Goal: Task Accomplishment & Management: Complete application form

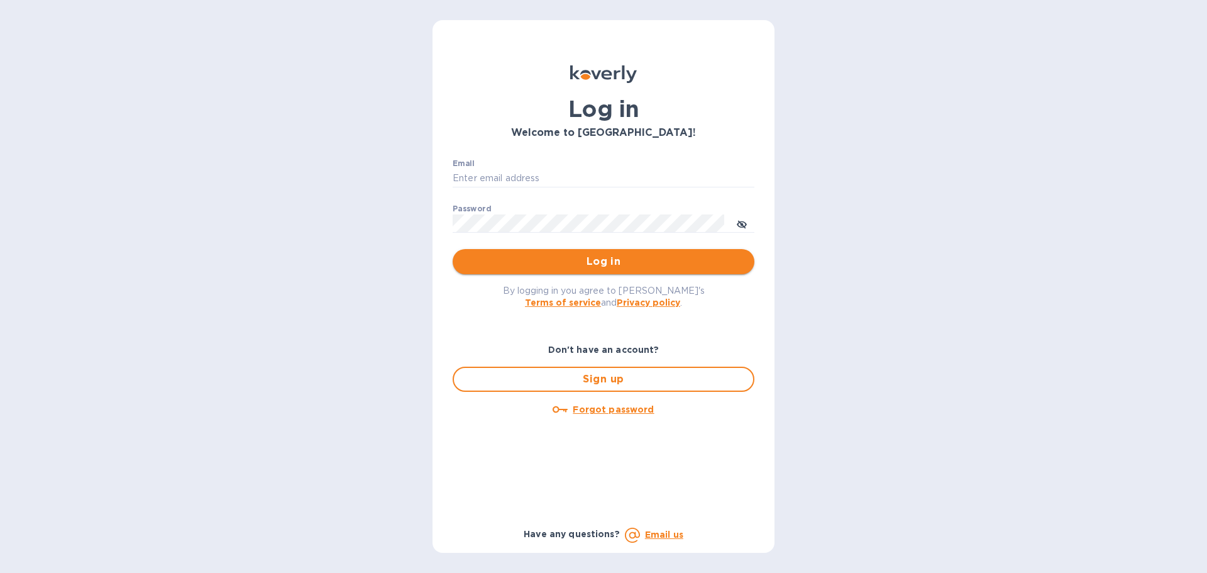
type input "[PERSON_NAME][EMAIL_ADDRESS][DOMAIN_NAME]"
click at [601, 259] on span "Log in" at bounding box center [604, 261] width 282 height 15
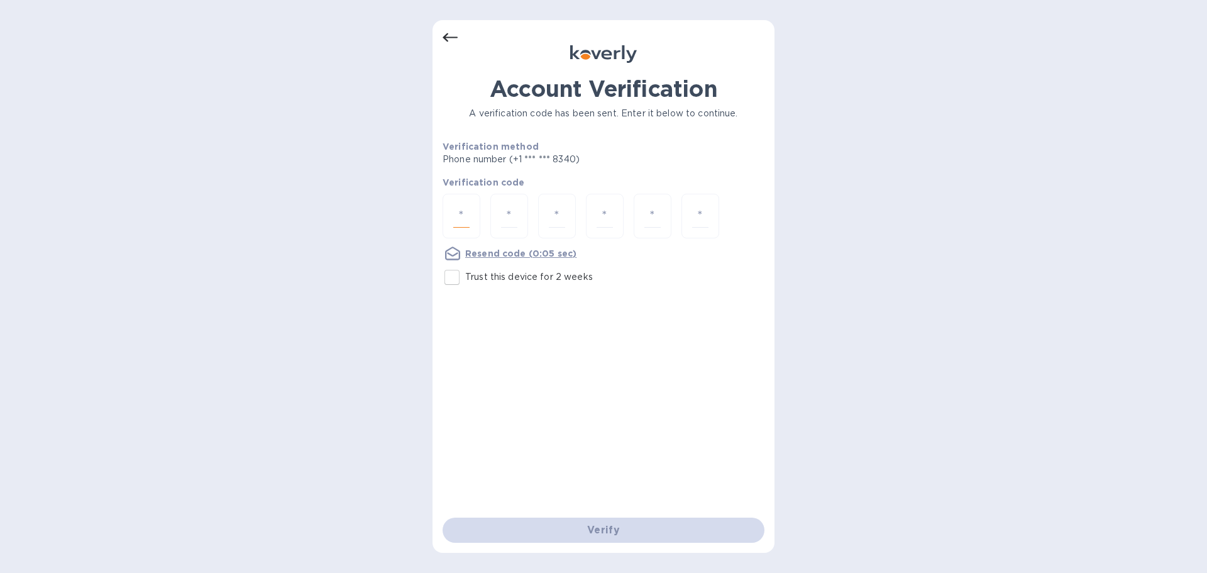
click at [458, 216] on input "number" at bounding box center [461, 215] width 16 height 23
type input "5"
type input "3"
type input "5"
type input "9"
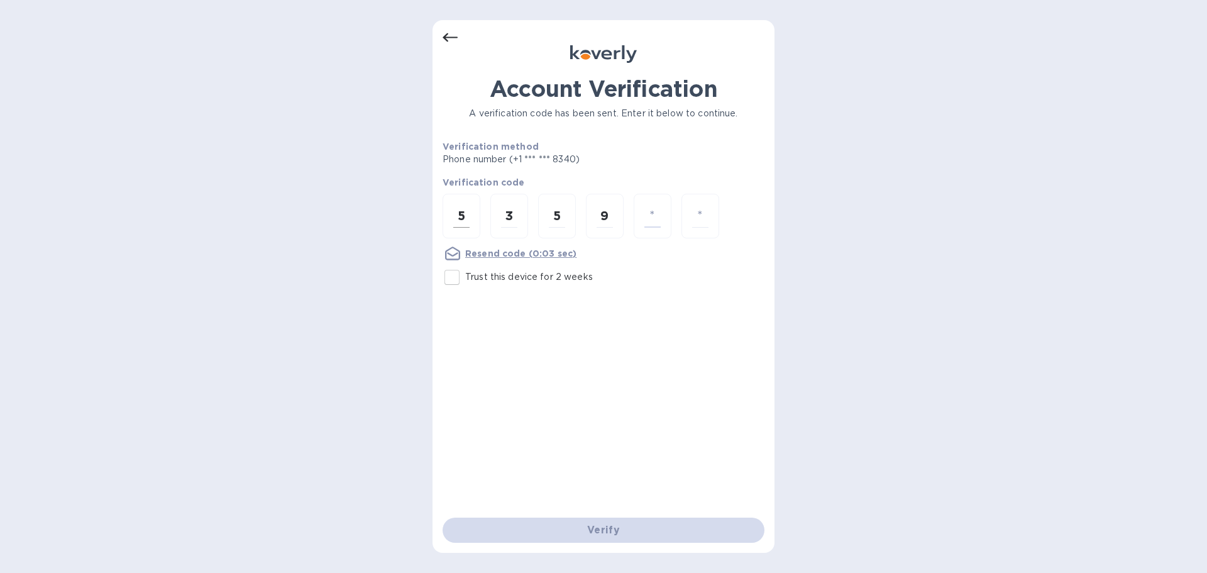
type input "8"
type input "2"
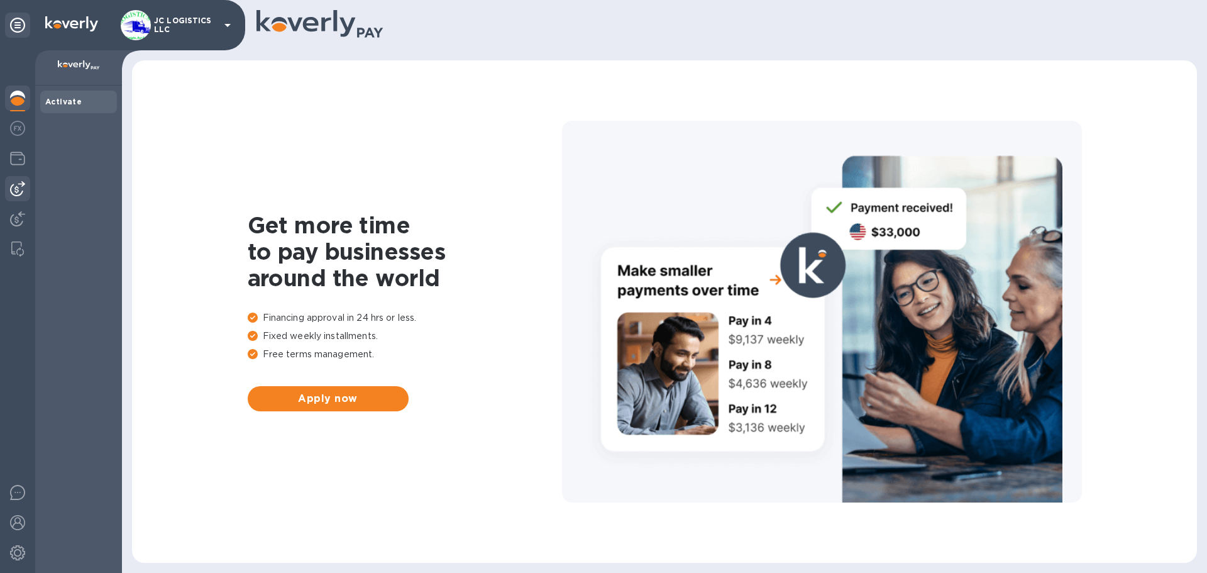
click at [19, 187] on img at bounding box center [17, 188] width 15 height 15
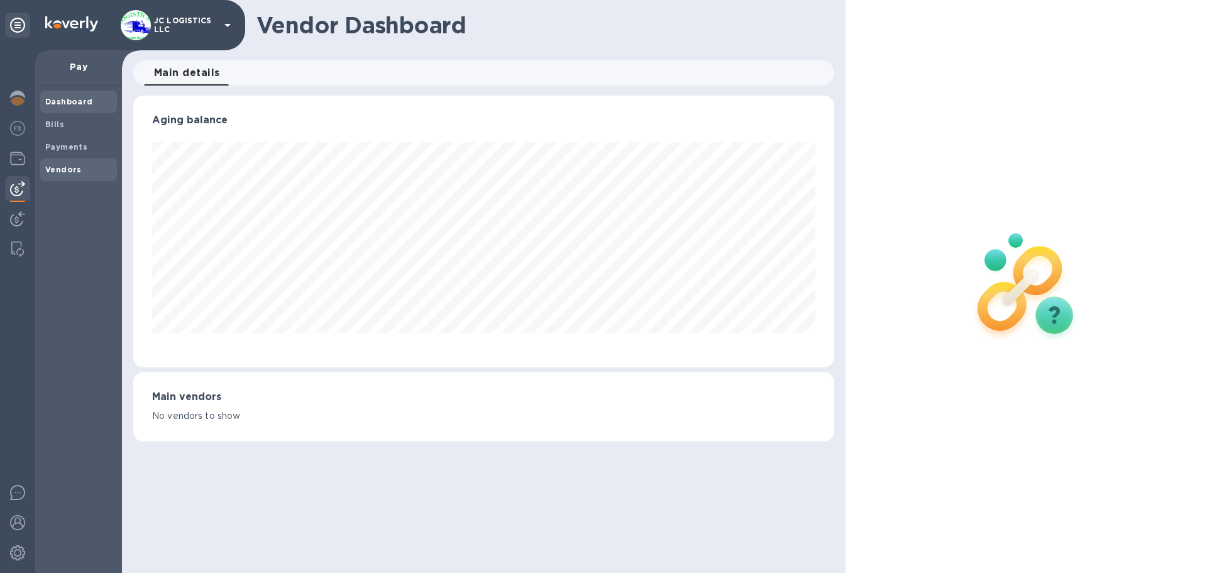
scroll to position [272, 700]
click at [71, 165] on b "Vendors" at bounding box center [63, 169] width 36 height 9
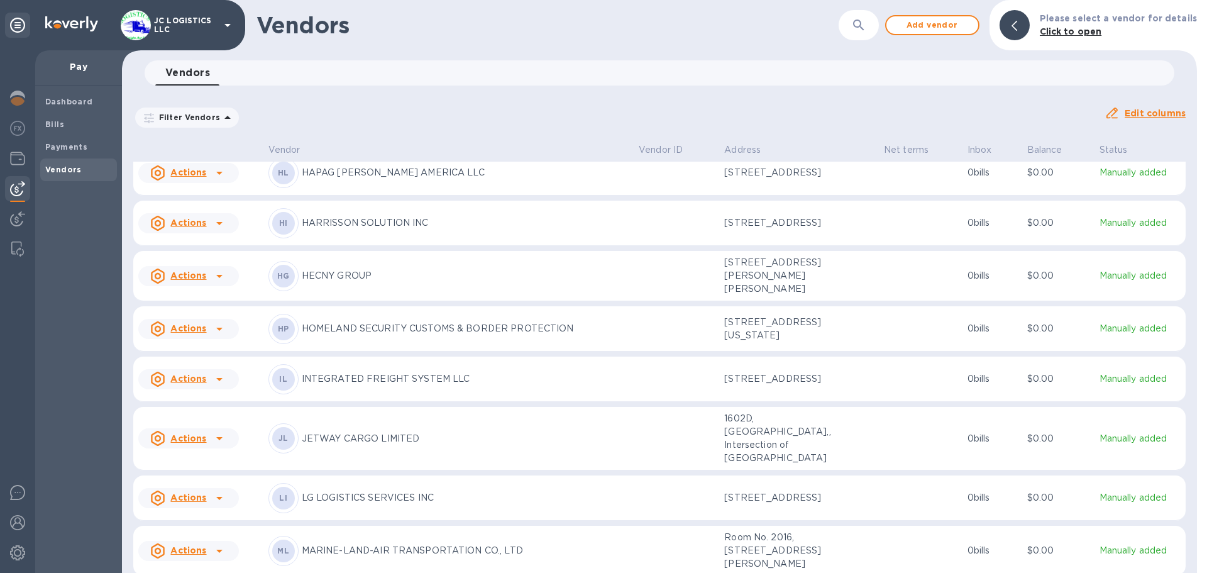
scroll to position [973, 0]
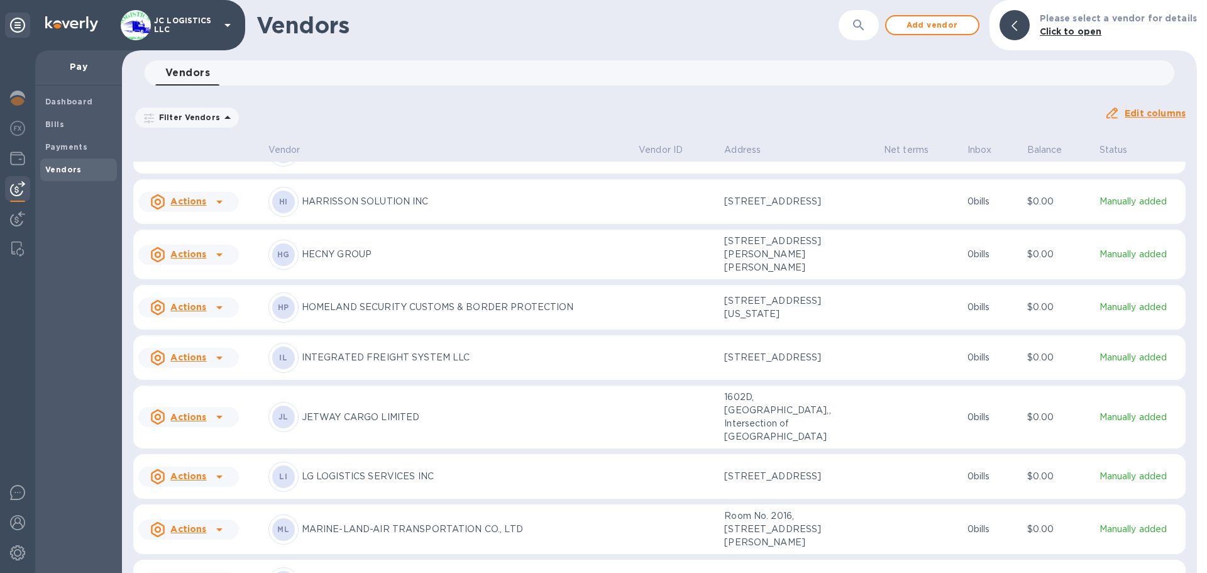
click at [218, 256] on icon at bounding box center [219, 254] width 6 height 3
click at [208, 368] on b "Add new bill" at bounding box center [202, 370] width 58 height 10
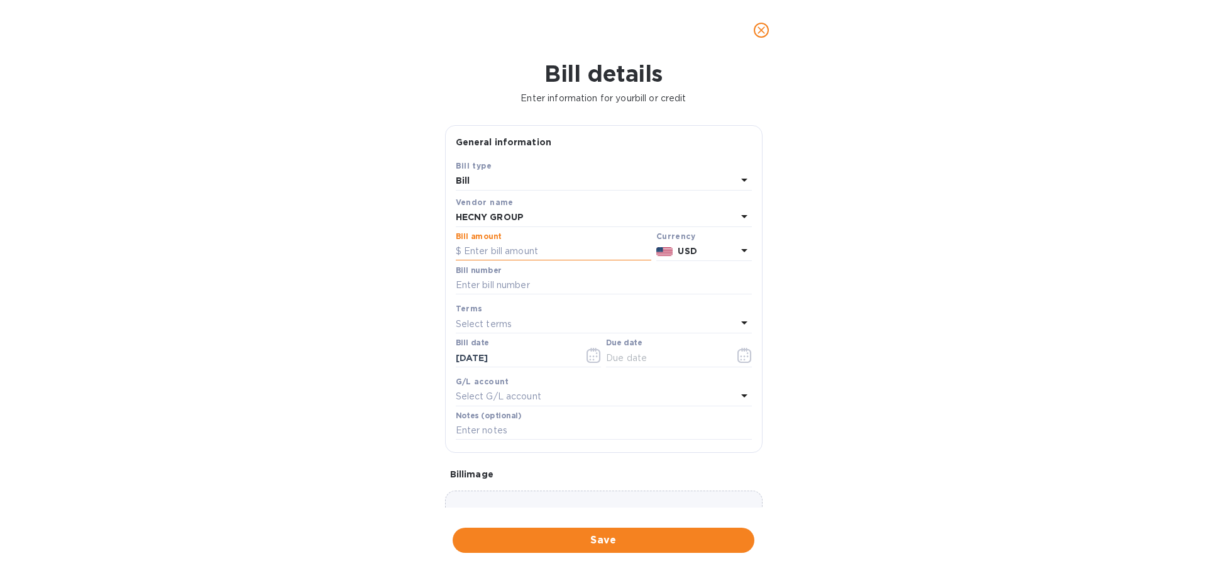
click at [469, 255] on input "text" at bounding box center [553, 251] width 195 height 19
type input "65.00"
type input "F"
type input "SILAXASI25Q947"
click at [737, 353] on icon "button" at bounding box center [744, 355] width 14 height 15
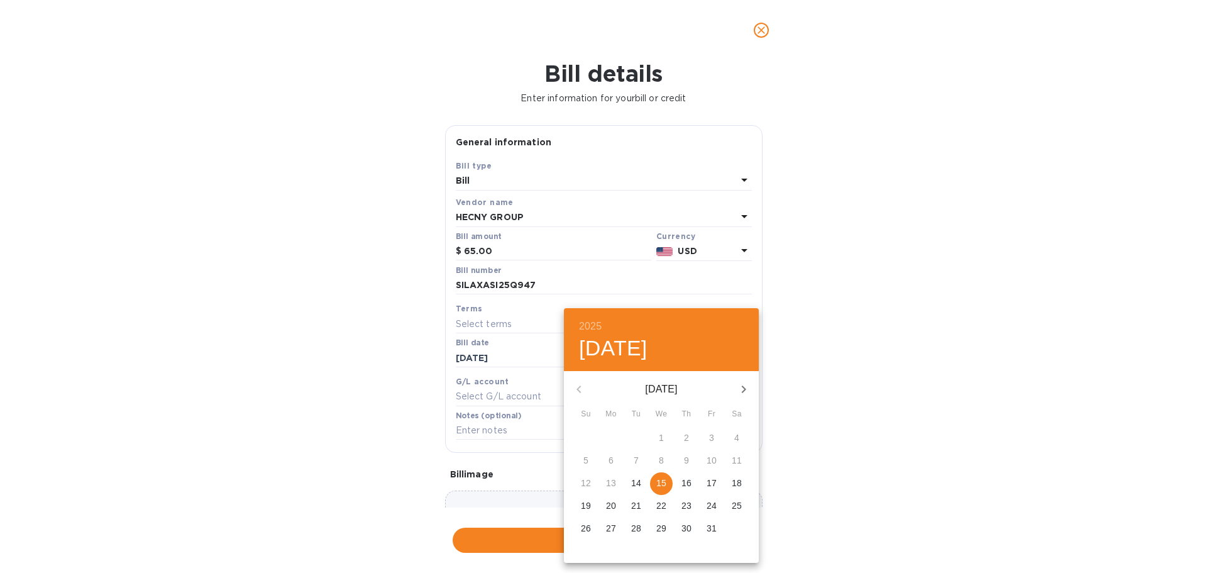
click at [664, 481] on p "15" at bounding box center [661, 482] width 10 height 13
type input "[DATE]"
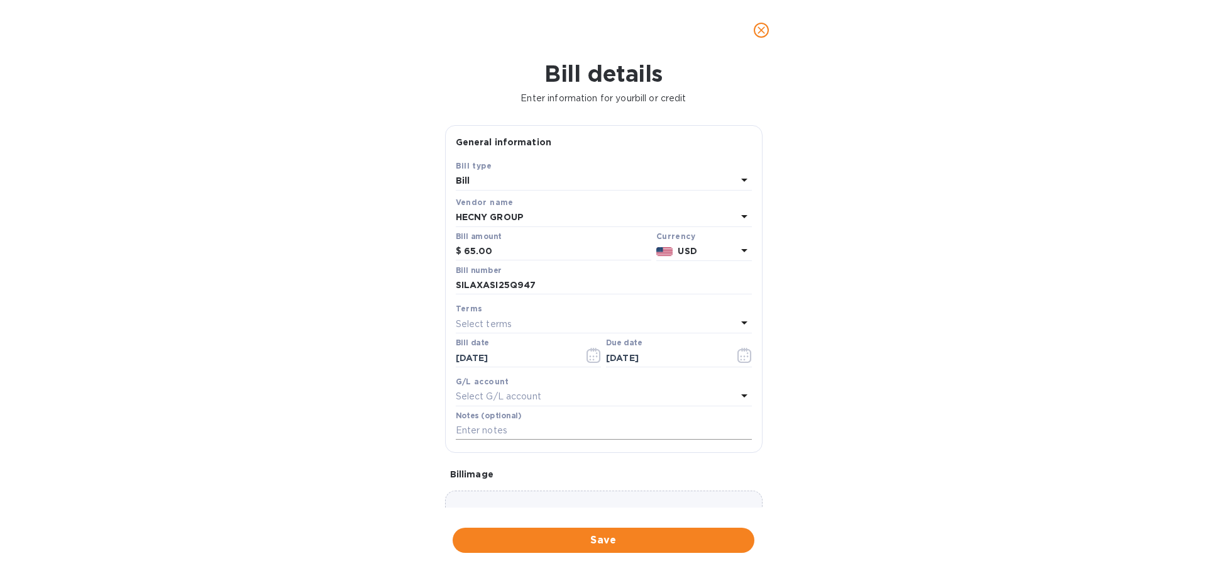
click at [482, 432] on input "text" at bounding box center [604, 430] width 296 height 19
type input "1089"
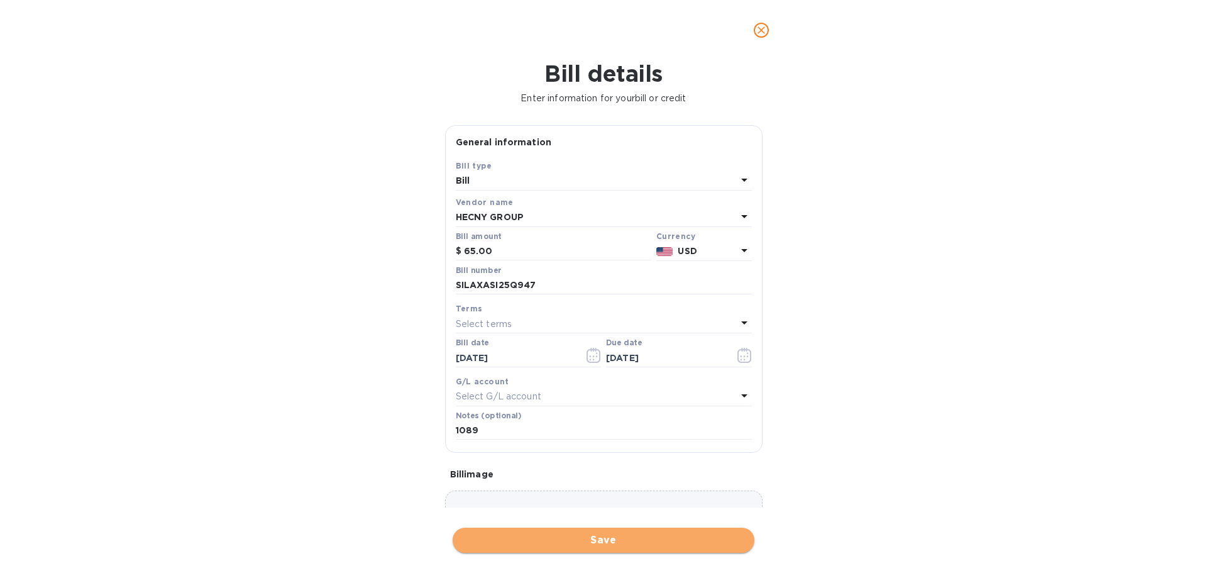
click at [603, 540] on span "Save" at bounding box center [604, 539] width 282 height 15
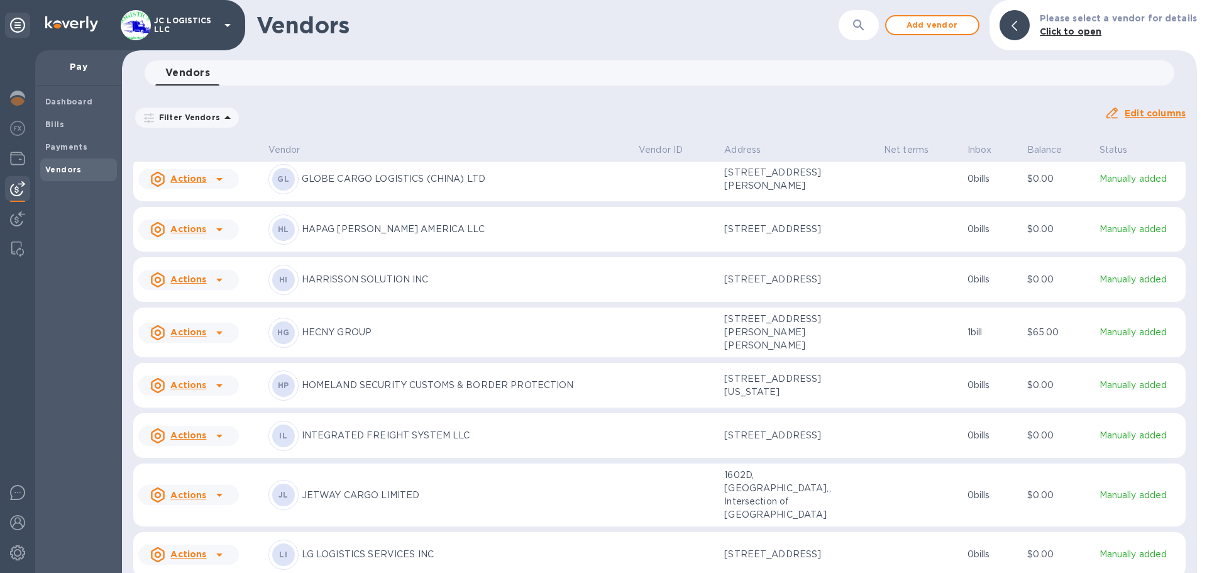
scroll to position [890, 0]
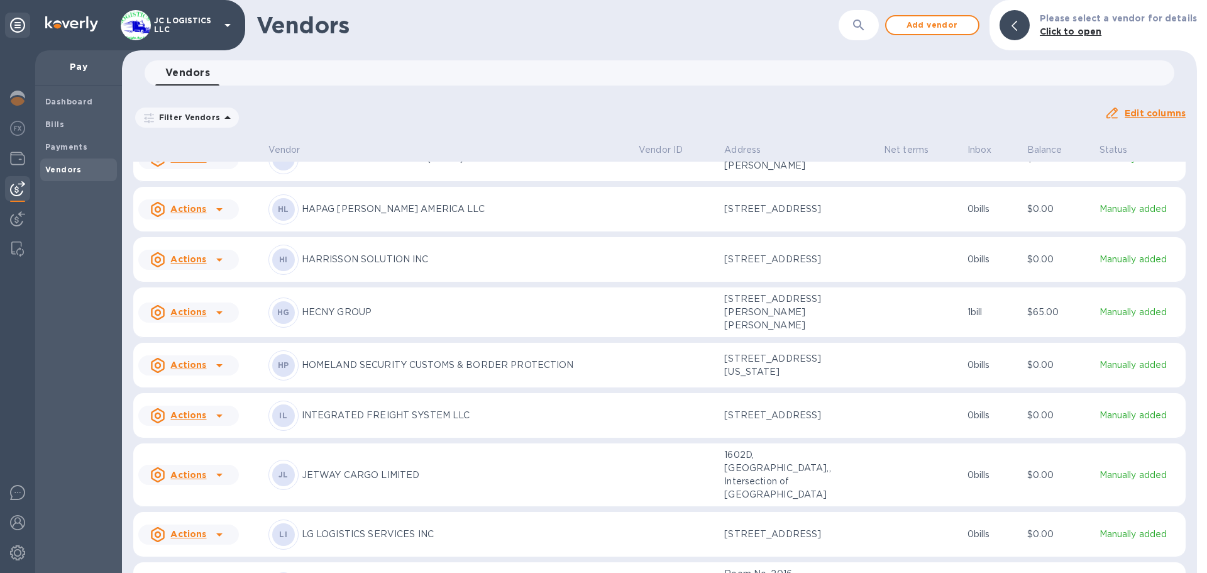
click at [216, 320] on icon at bounding box center [219, 312] width 15 height 15
click at [215, 433] on b "Add new bill" at bounding box center [202, 433] width 58 height 10
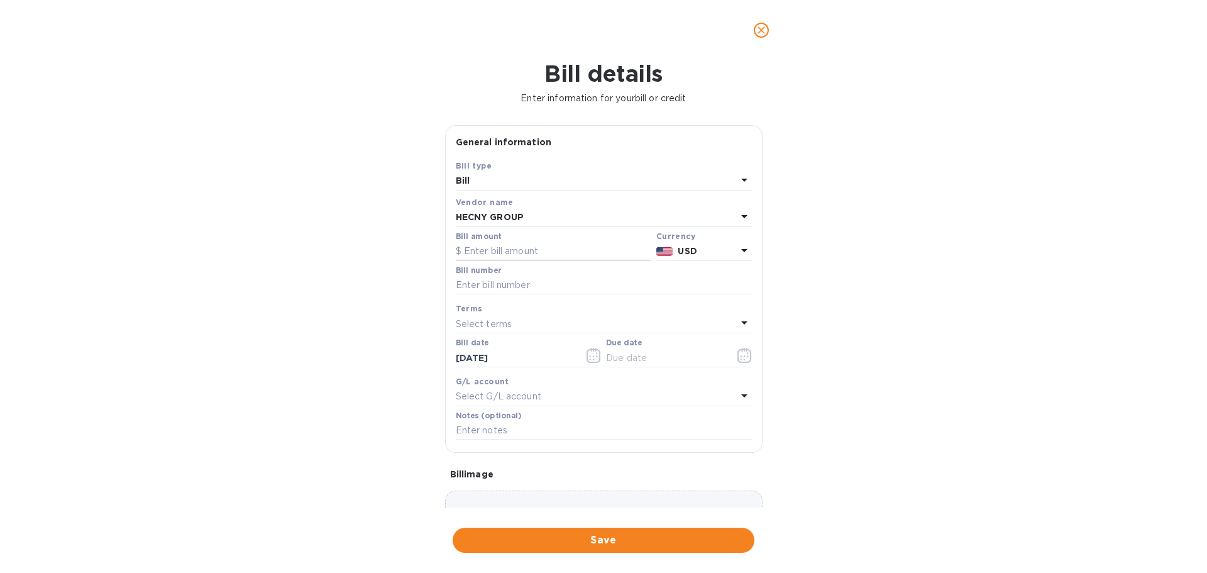
click at [463, 248] on input "text" at bounding box center [553, 251] width 195 height 19
type input "65.00"
click at [457, 286] on input "text" at bounding box center [604, 285] width 296 height 19
type input "SILAXASI25R661"
click at [740, 355] on icon "button" at bounding box center [744, 355] width 14 height 15
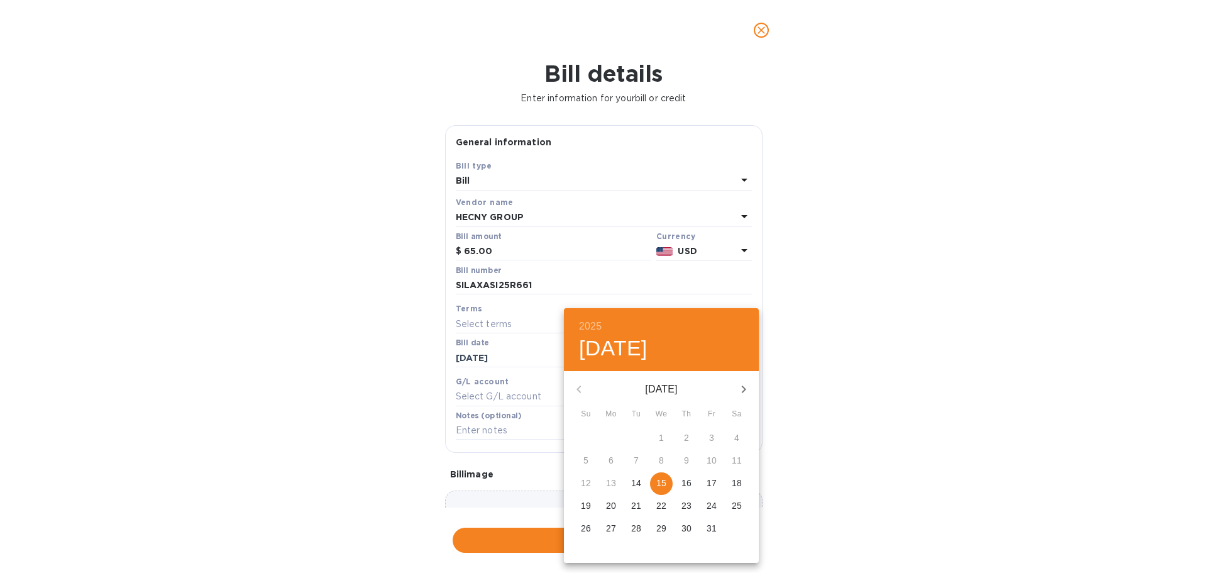
click at [659, 482] on p "15" at bounding box center [661, 482] width 10 height 13
type input "[DATE]"
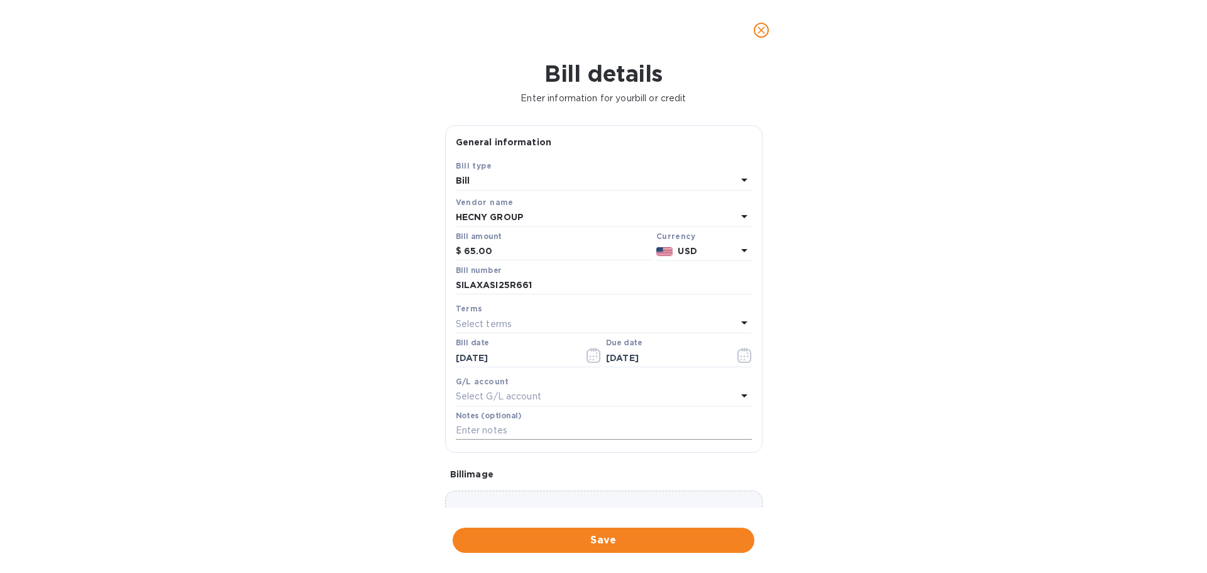
click at [500, 431] on input "text" at bounding box center [604, 430] width 296 height 19
type input "1090"
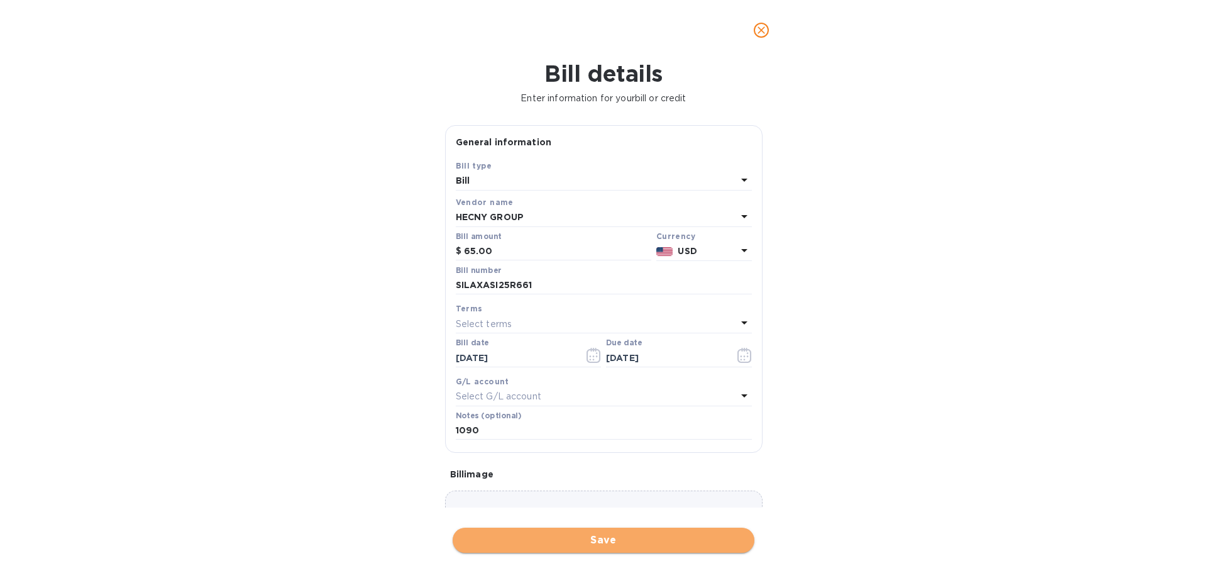
click at [596, 535] on span "Save" at bounding box center [604, 539] width 282 height 15
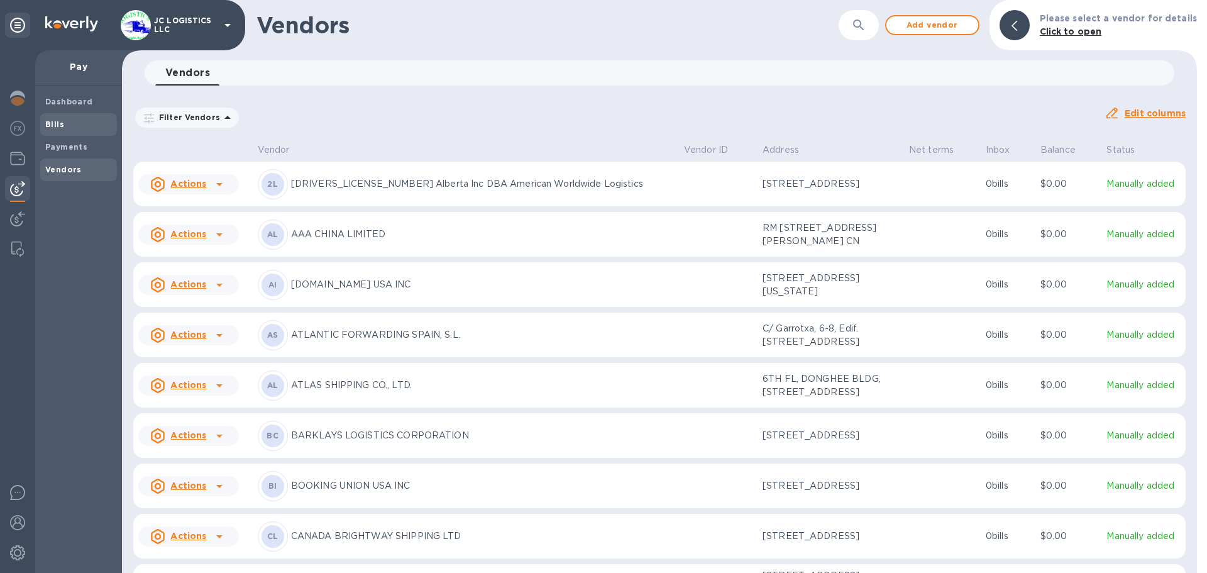
click at [60, 129] on span "Bills" at bounding box center [54, 124] width 19 height 13
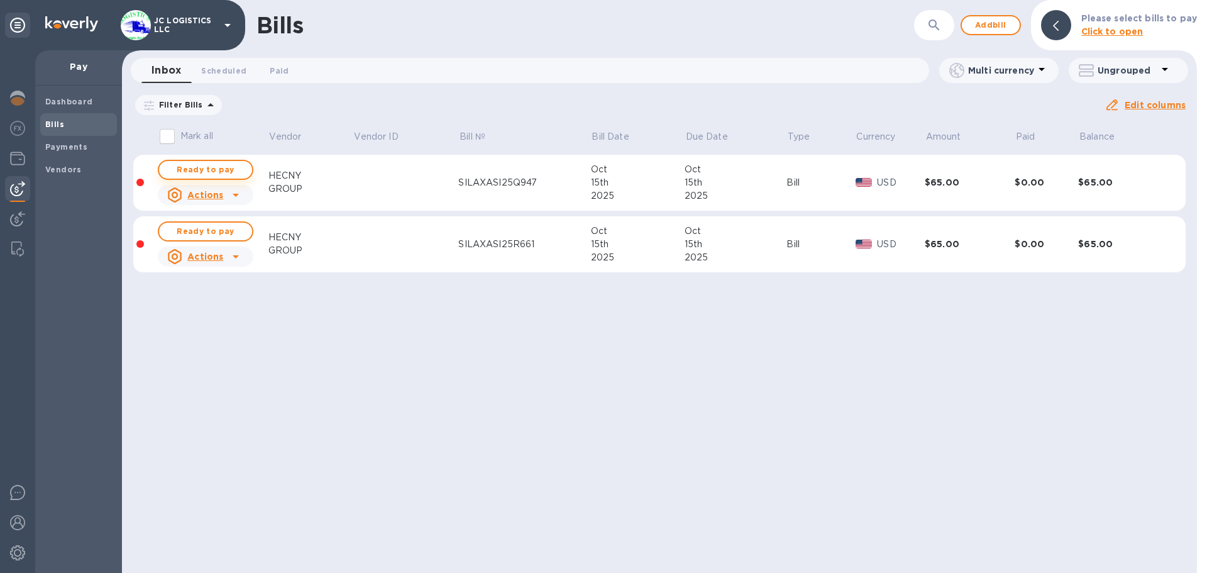
click at [227, 168] on span "Ready to pay" at bounding box center [205, 169] width 73 height 15
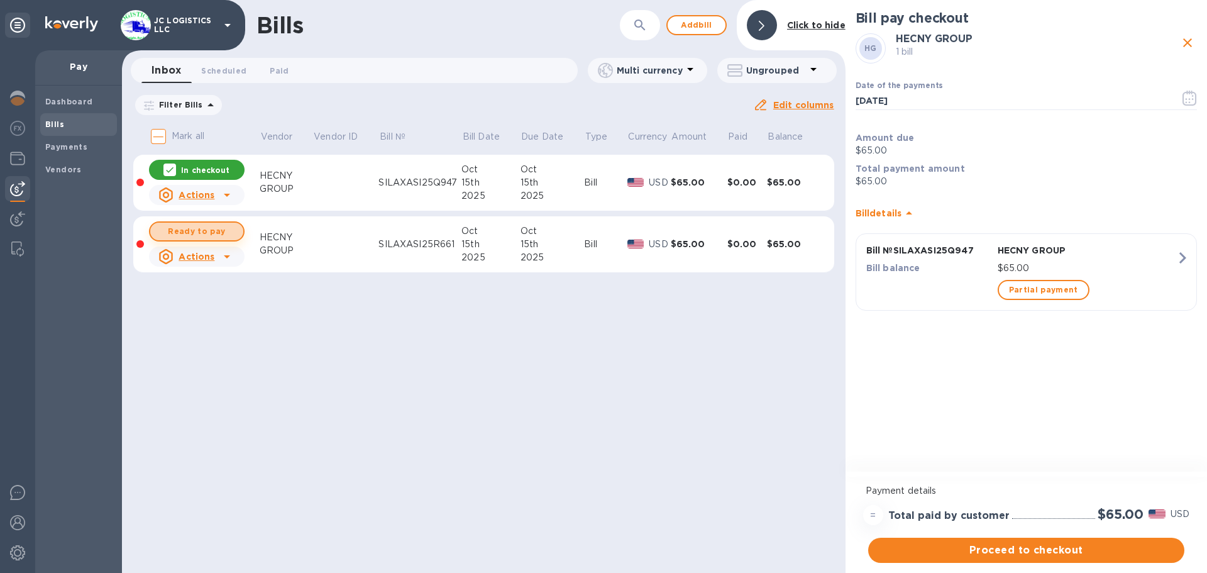
click at [210, 231] on span "Ready to pay" at bounding box center [196, 231] width 73 height 15
checkbox input "true"
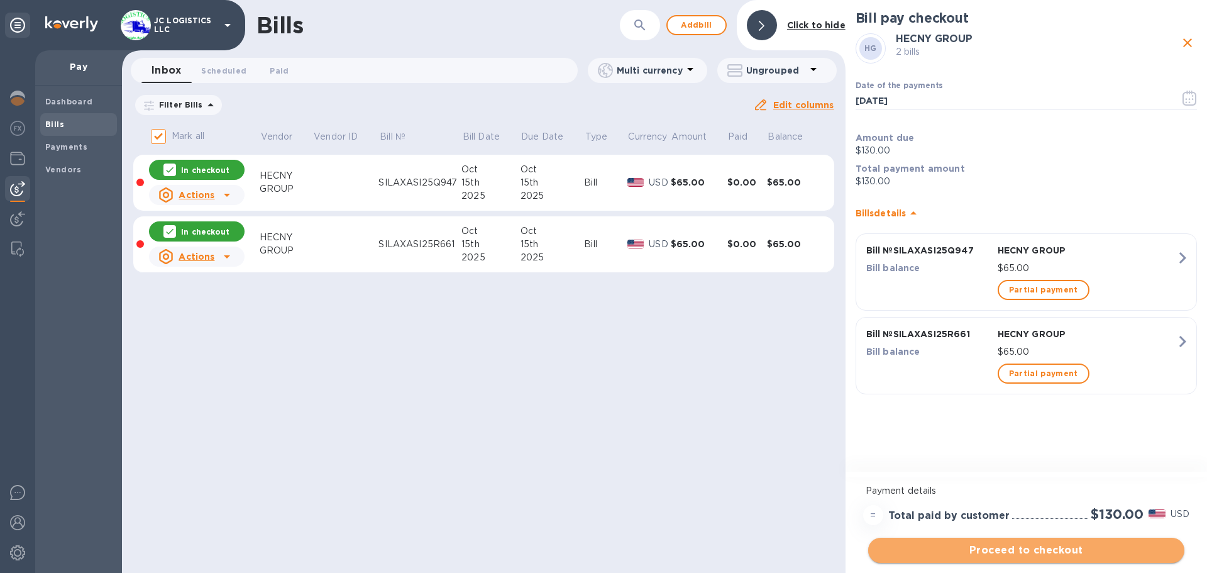
click at [1023, 547] on span "Proceed to checkout" at bounding box center [1026, 549] width 296 height 15
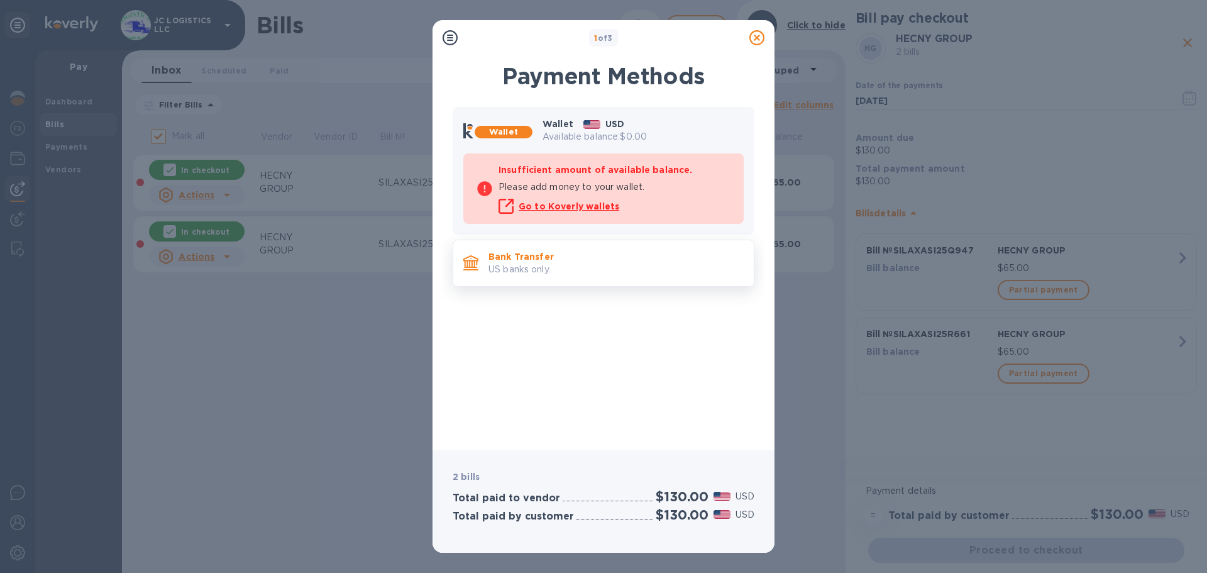
click at [545, 269] on p "US banks only." at bounding box center [615, 269] width 255 height 13
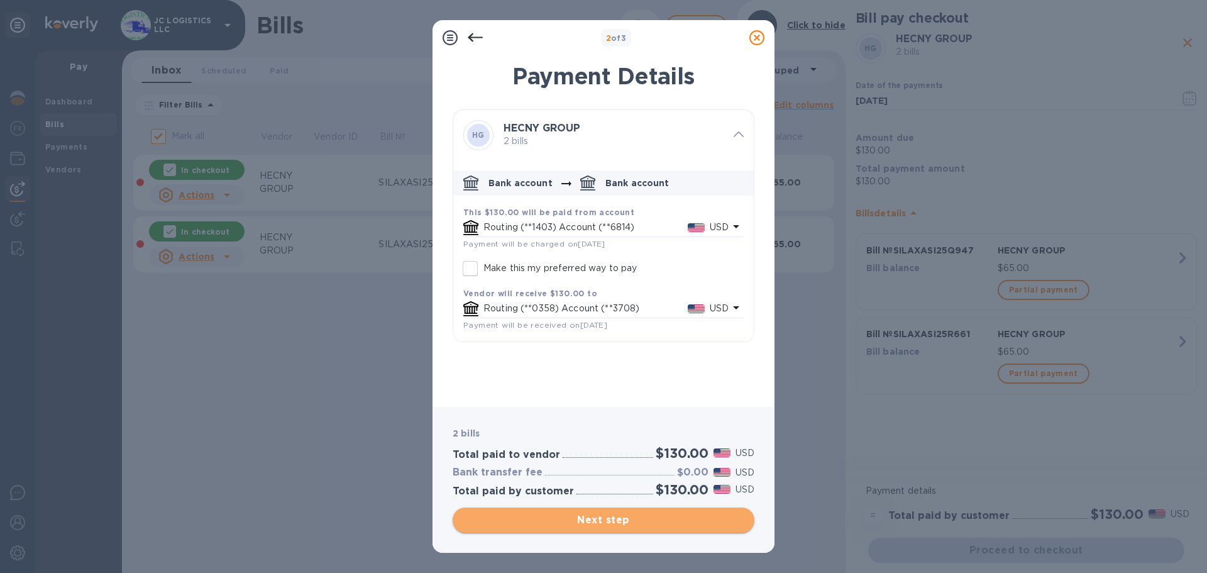
click at [607, 519] on span "Next step" at bounding box center [604, 519] width 282 height 15
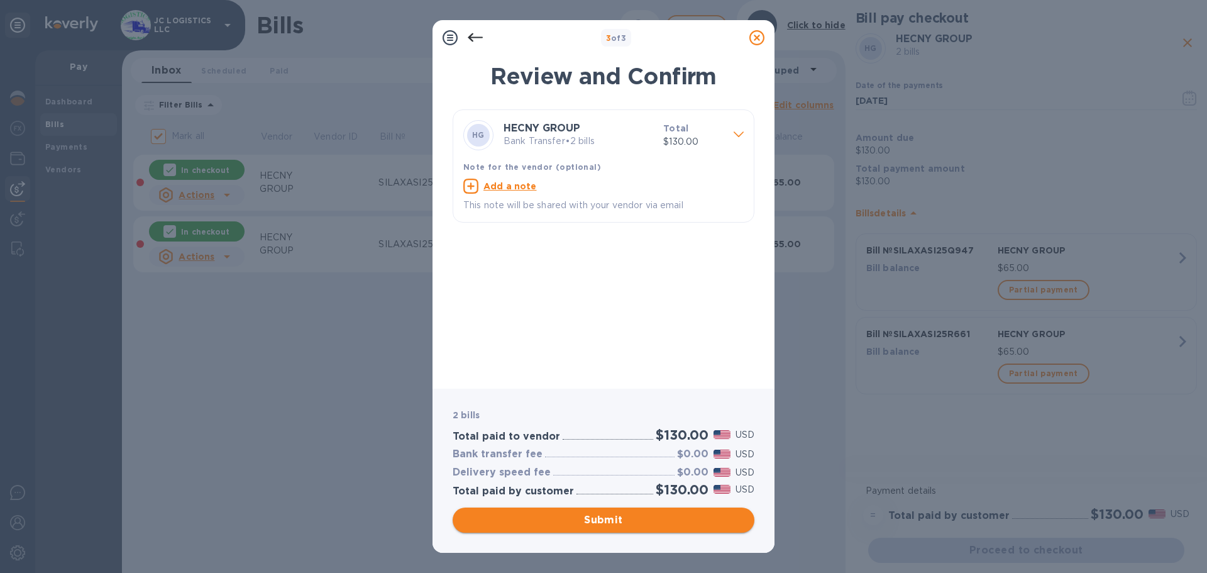
click at [607, 519] on span "Submit" at bounding box center [604, 519] width 282 height 15
